Goal: Transaction & Acquisition: Subscribe to service/newsletter

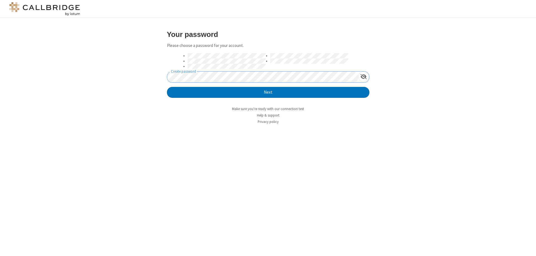
click button "Next" at bounding box center [268, 92] width 202 height 11
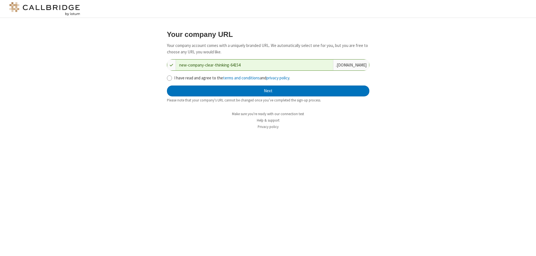
click at [169, 78] on input "I have read and agree to the terms and conditions and privacy policy ." at bounding box center [169, 78] width 5 height 6
checkbox input "true"
click at [268, 91] on button "Next" at bounding box center [268, 90] width 202 height 11
